Goal: Information Seeking & Learning: Find specific fact

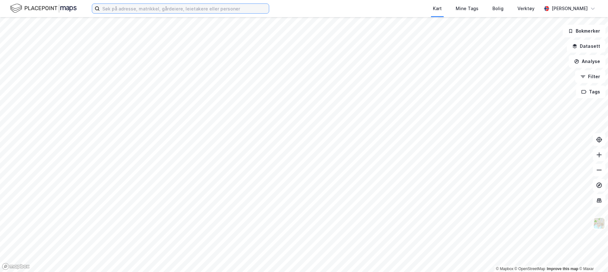
click at [156, 7] on input at bounding box center [184, 9] width 169 height 10
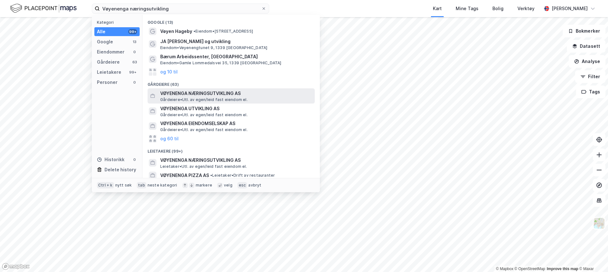
click at [215, 94] on span "VØYENENGA NÆRINGSUTVIKLING AS" at bounding box center [236, 94] width 152 height 8
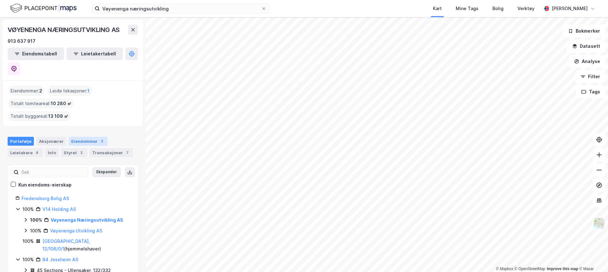
click at [91, 137] on div "Eiendommer 2" at bounding box center [88, 141] width 39 height 9
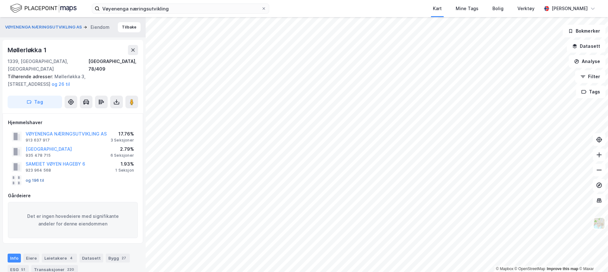
click at [0, 0] on button "og 196 til" at bounding box center [0, 0] width 0 height 0
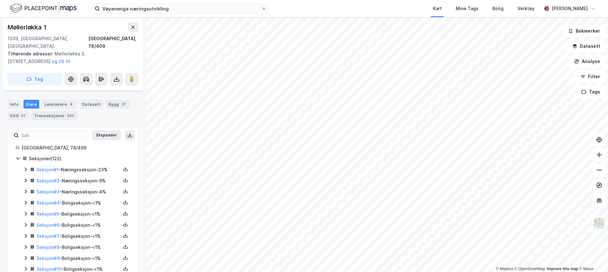
scroll to position [159, 0]
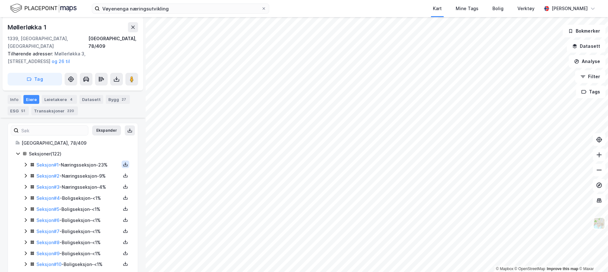
click at [123, 162] on icon at bounding box center [125, 164] width 5 height 5
click at [97, 138] on div "Grunnbok" at bounding box center [91, 145] width 56 height 15
click at [123, 176] on icon at bounding box center [125, 177] width 4 height 2
click at [92, 153] on div "Grunnbok" at bounding box center [87, 157] width 21 height 8
click at [123, 184] on icon at bounding box center [125, 186] width 5 height 5
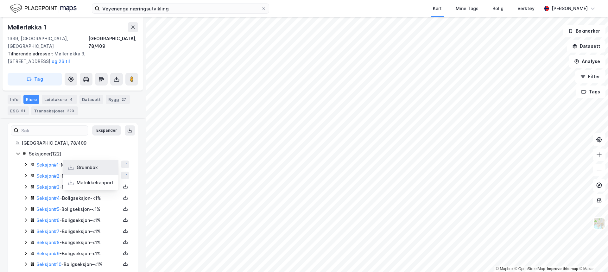
click at [108, 161] on div "Grunnbok" at bounding box center [91, 167] width 56 height 15
click at [14, 96] on div "Info" at bounding box center [14, 99] width 13 height 9
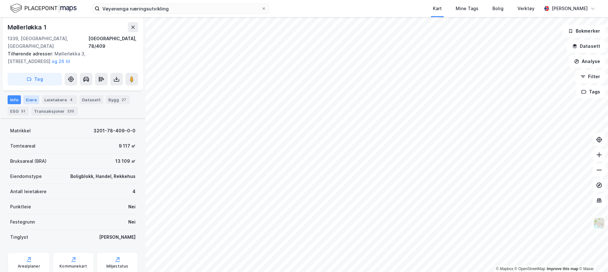
click at [34, 95] on div "Eiere" at bounding box center [31, 99] width 16 height 9
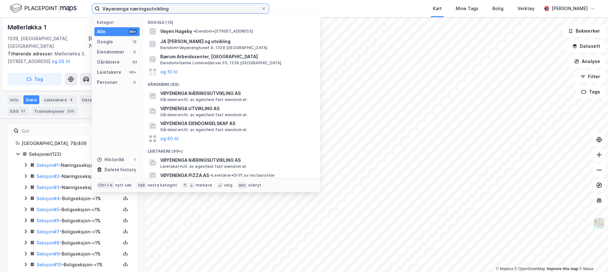
click at [130, 8] on input "Vøyenenga næringsutvikling" at bounding box center [181, 9] width 162 height 10
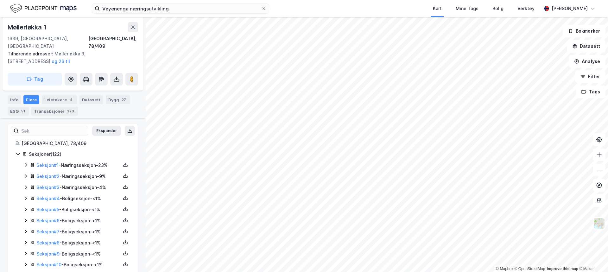
click at [69, 29] on div "Møllerløkka 1" at bounding box center [73, 27] width 131 height 10
click at [155, 9] on input "Vøyenenga næringsutvikling" at bounding box center [181, 9] width 162 height 10
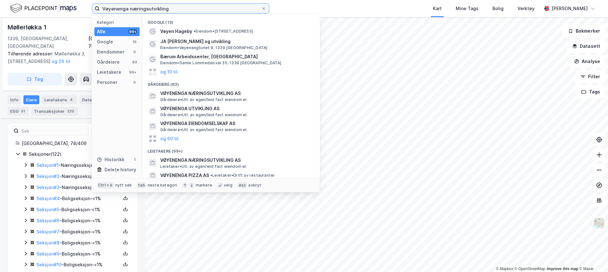
click at [155, 9] on input "Vøyenenga næringsutvikling" at bounding box center [181, 9] width 162 height 10
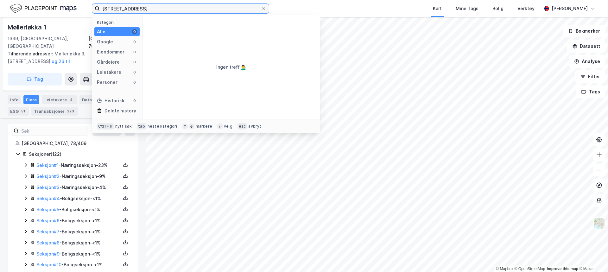
click at [159, 12] on input "[STREET_ADDRESS]" at bounding box center [181, 9] width 162 height 10
click at [147, 8] on input "[STREET_ADDRESS]" at bounding box center [181, 9] width 162 height 10
drag, startPoint x: 129, startPoint y: 9, endPoint x: 58, endPoint y: 16, distance: 71.3
click at [58, 16] on div "Vøyenenga 79/407, bærum Kategori Alle 0 Google 0 Eiendommer 0 Gårdeiere 0 Leiet…" at bounding box center [304, 8] width 608 height 17
drag, startPoint x: 146, startPoint y: 8, endPoint x: 118, endPoint y: 10, distance: 27.9
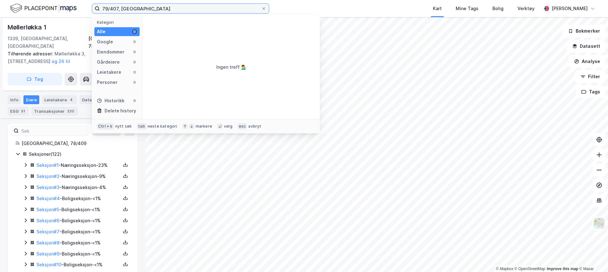
click at [118, 10] on input "79/407, [GEOGRAPHIC_DATA]" at bounding box center [181, 9] width 162 height 10
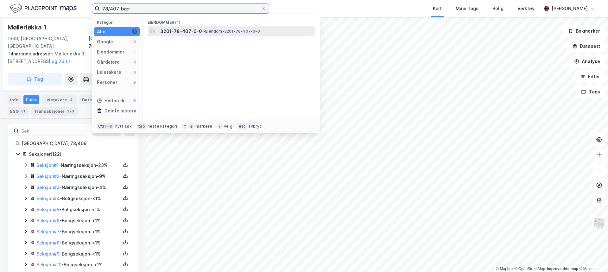
type input "78/407, bær"
click at [215, 32] on span "• Eiendom • 3201-78-407-0-0" at bounding box center [231, 31] width 57 height 5
